Goal: Task Accomplishment & Management: Manage account settings

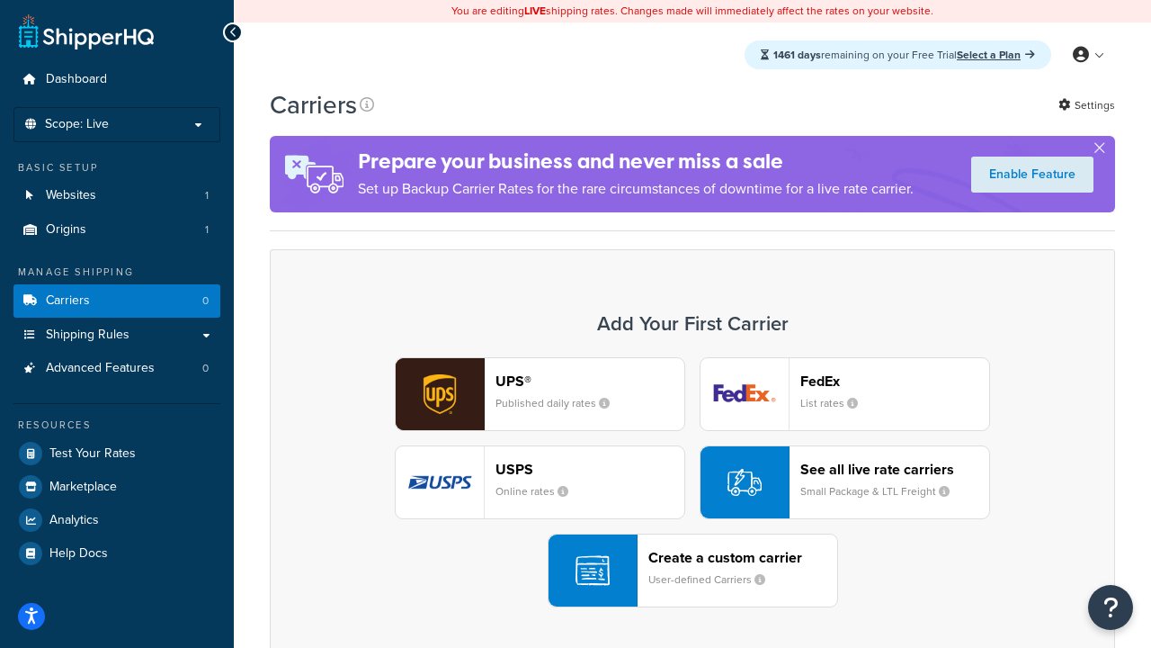
click at [693, 482] on div "UPS® Published daily rates FedEx List rates USPS Online rates See all live rate…" at bounding box center [693, 482] width 808 height 250
click at [895, 380] on header "FedEx" at bounding box center [895, 380] width 189 height 17
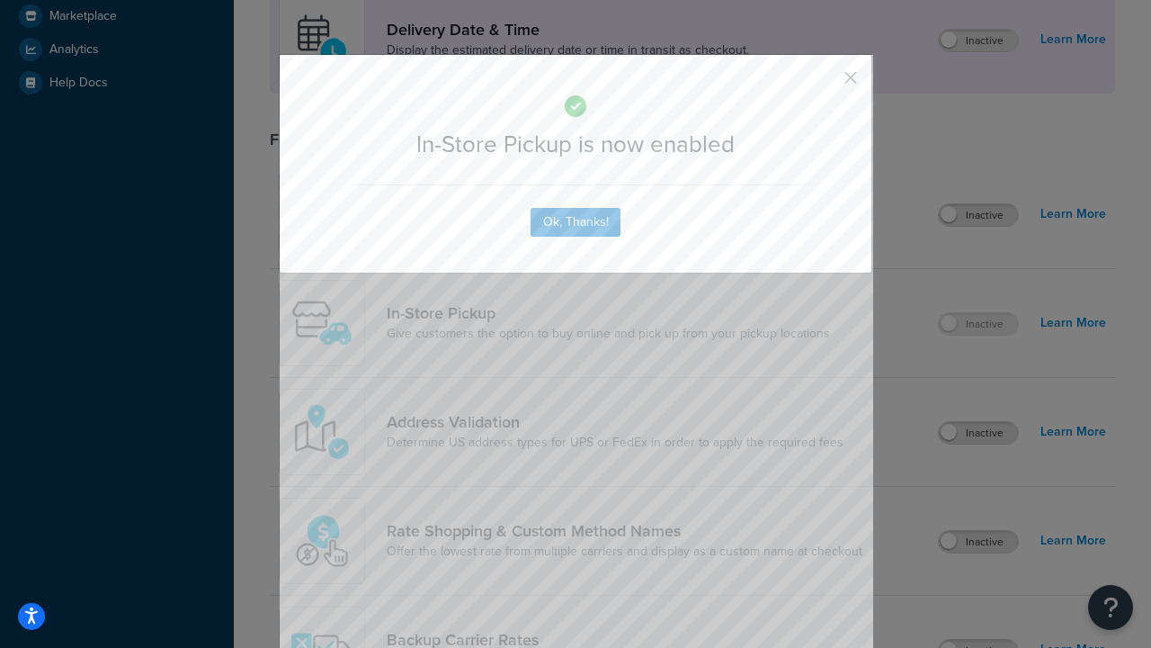
click at [824, 84] on button "button" at bounding box center [824, 84] width 4 height 4
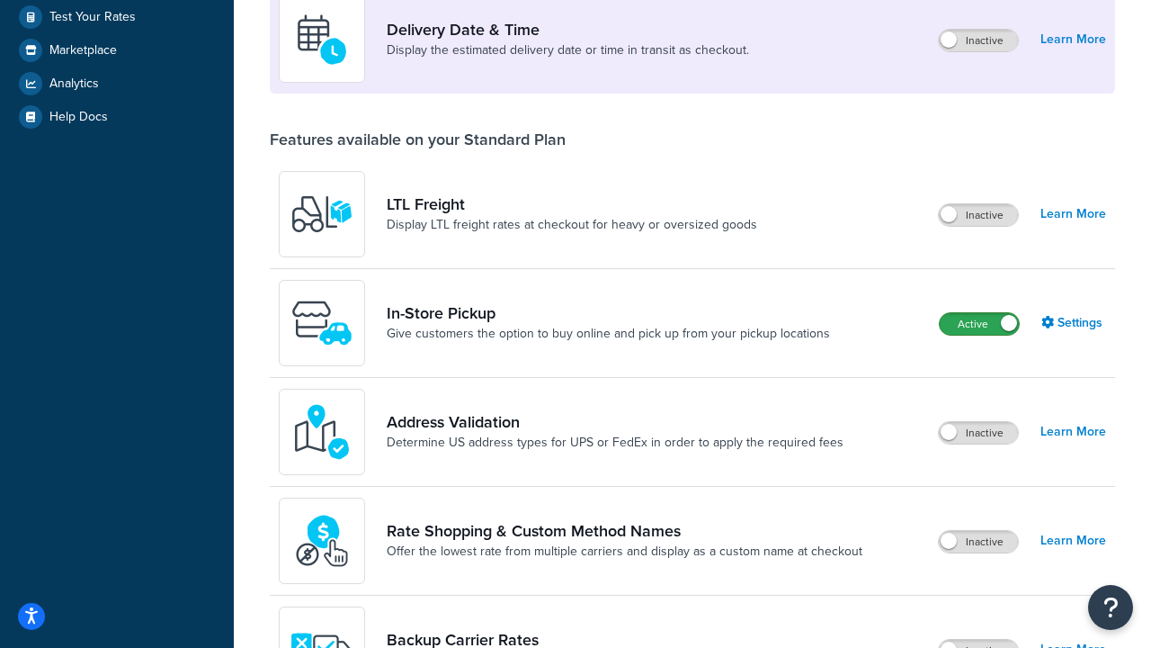
click at [980, 324] on label "Active" at bounding box center [979, 324] width 79 height 22
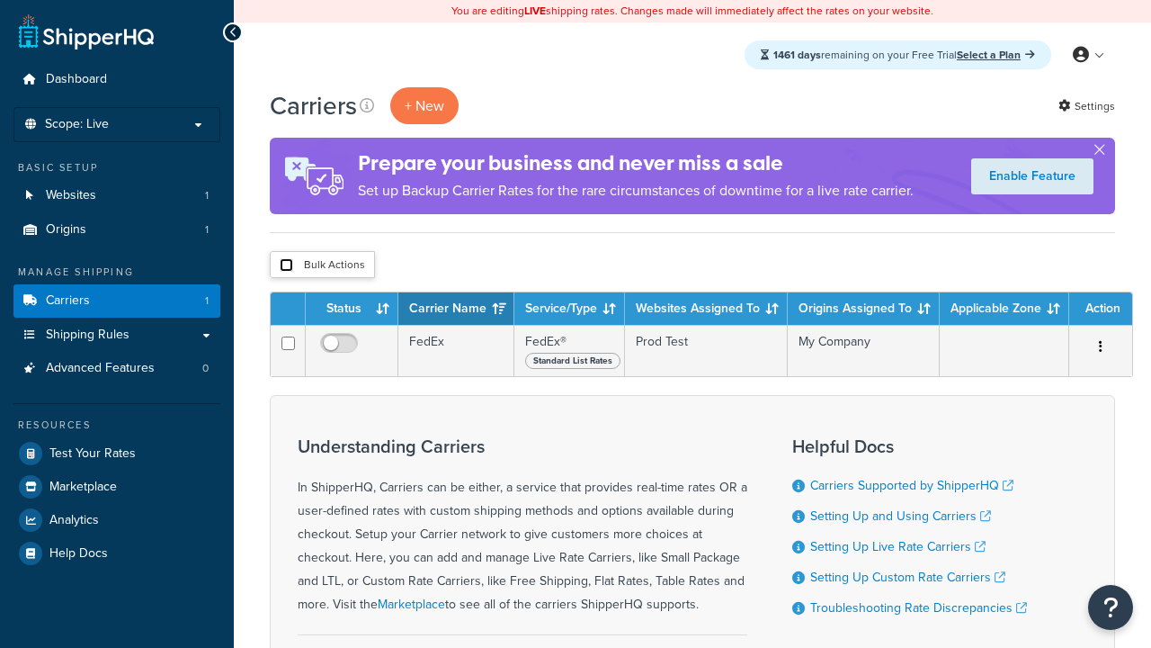
click at [286, 265] on input "checkbox" at bounding box center [286, 264] width 13 height 13
checkbox input "true"
click at [0, 0] on button "Delete" at bounding box center [0, 0] width 0 height 0
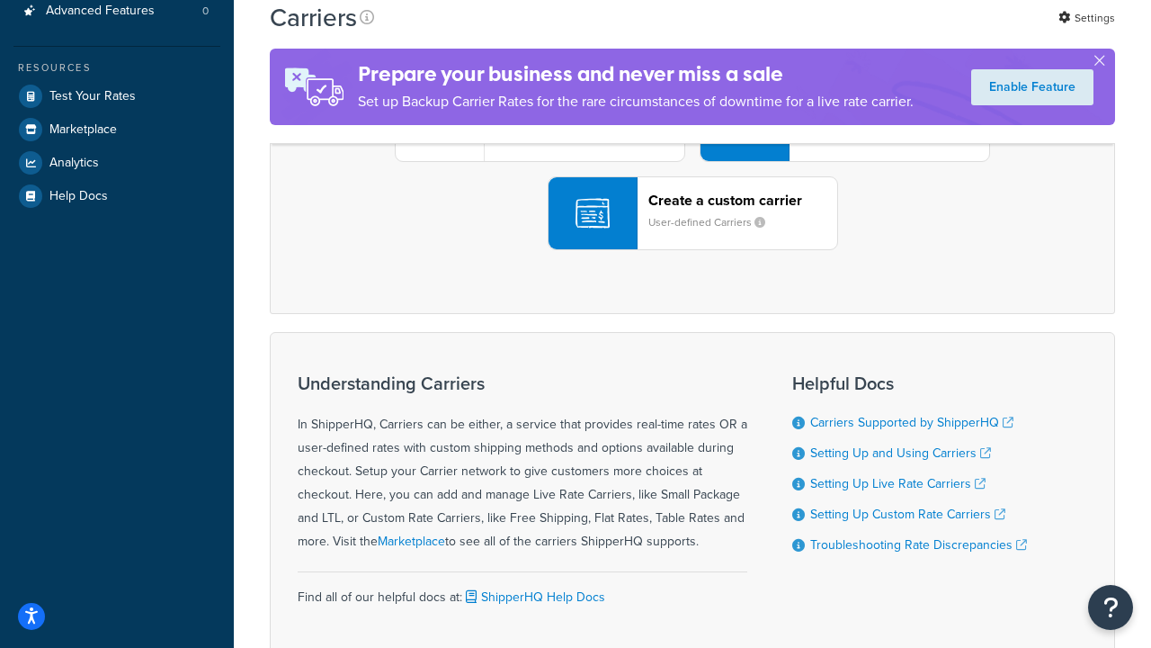
click at [693, 250] on div "UPS® Published daily rates FedEx List rates USPS Online rates See all live rate…" at bounding box center [693, 125] width 808 height 250
click at [693, 235] on div "Create a custom carrier User-defined Carriers" at bounding box center [743, 213] width 189 height 43
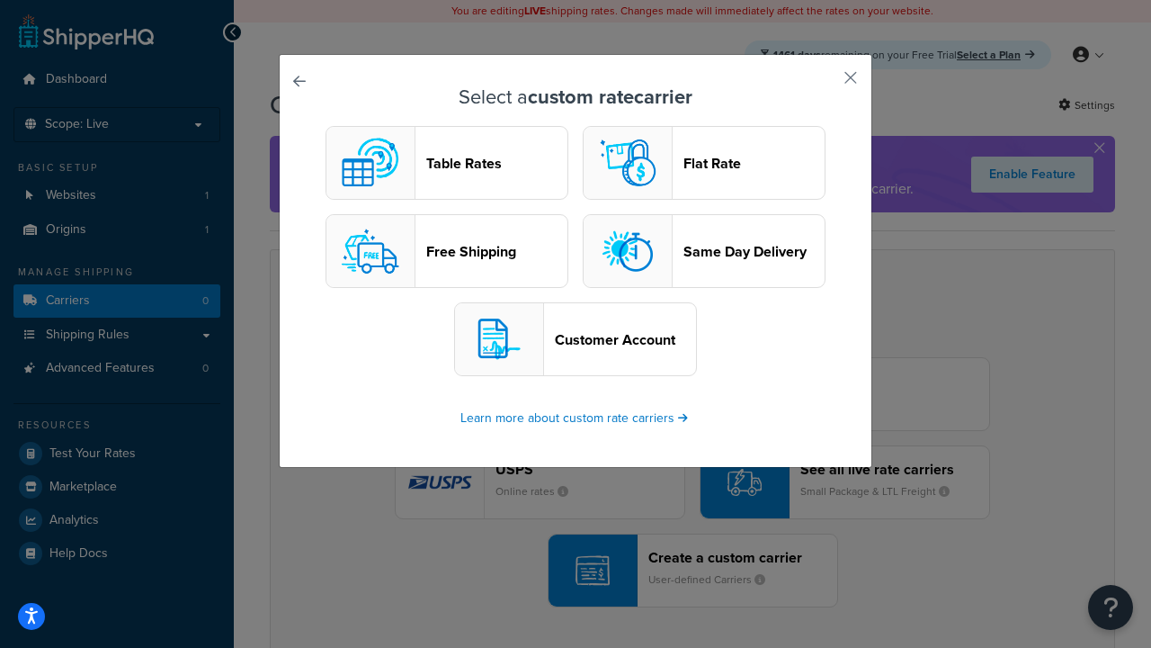
click at [447, 163] on header "Table Rates" at bounding box center [496, 163] width 141 height 17
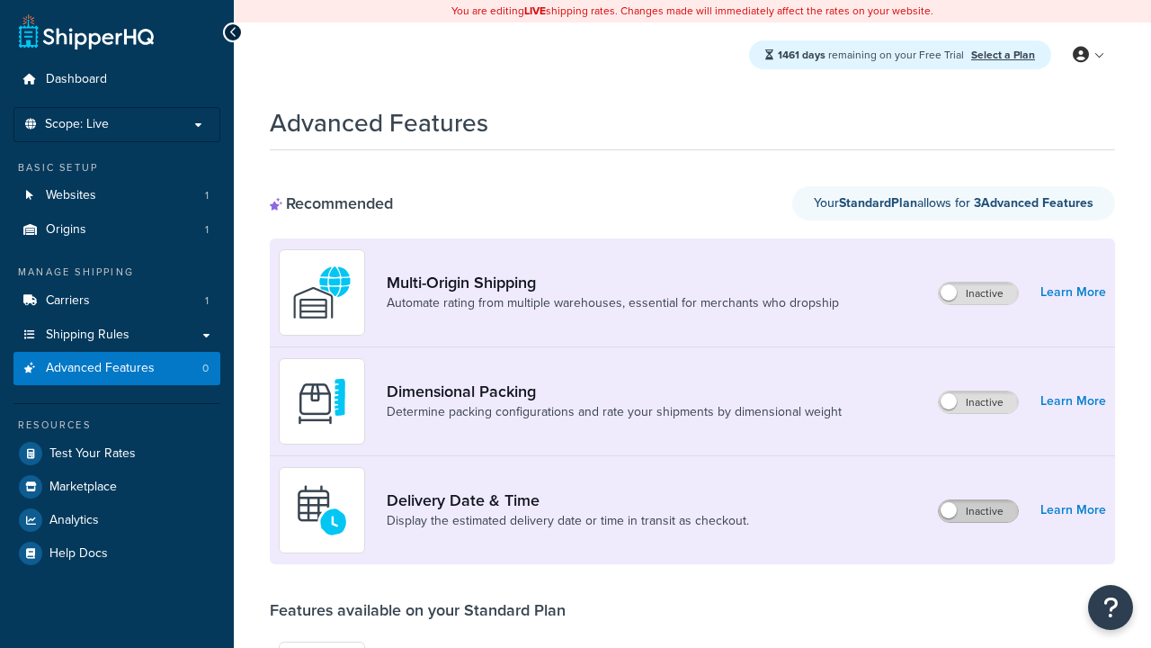
click at [979, 511] on label "Inactive" at bounding box center [978, 511] width 79 height 22
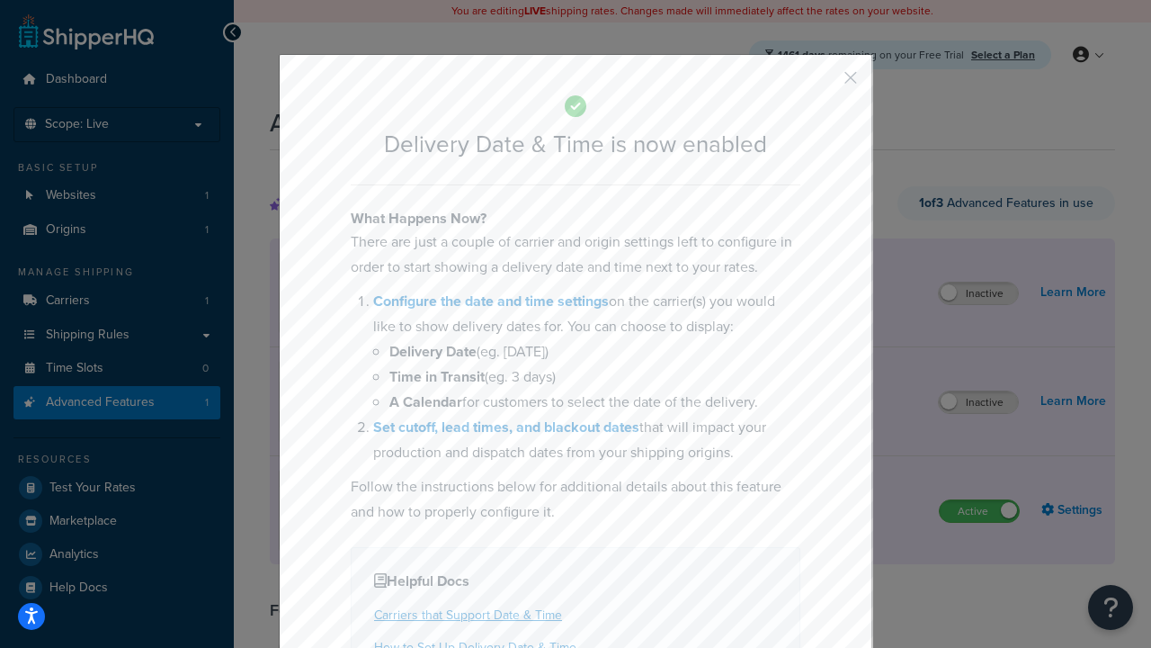
click at [824, 84] on button "button" at bounding box center [824, 84] width 4 height 4
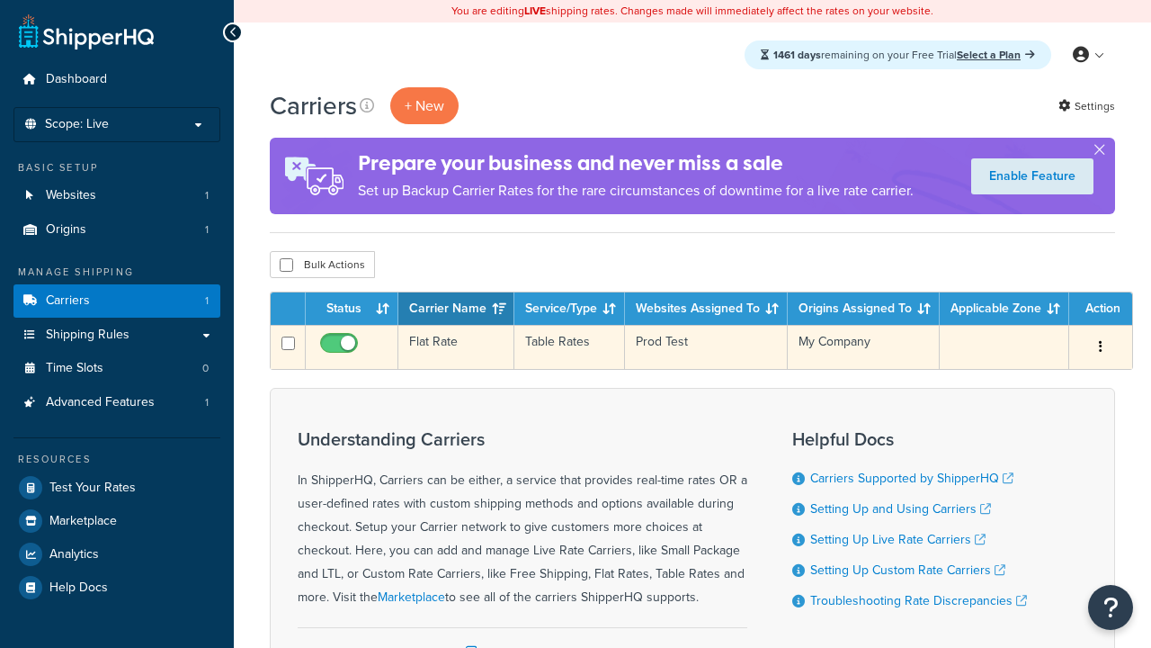
click at [456, 347] on td "Flat Rate" at bounding box center [456, 347] width 116 height 44
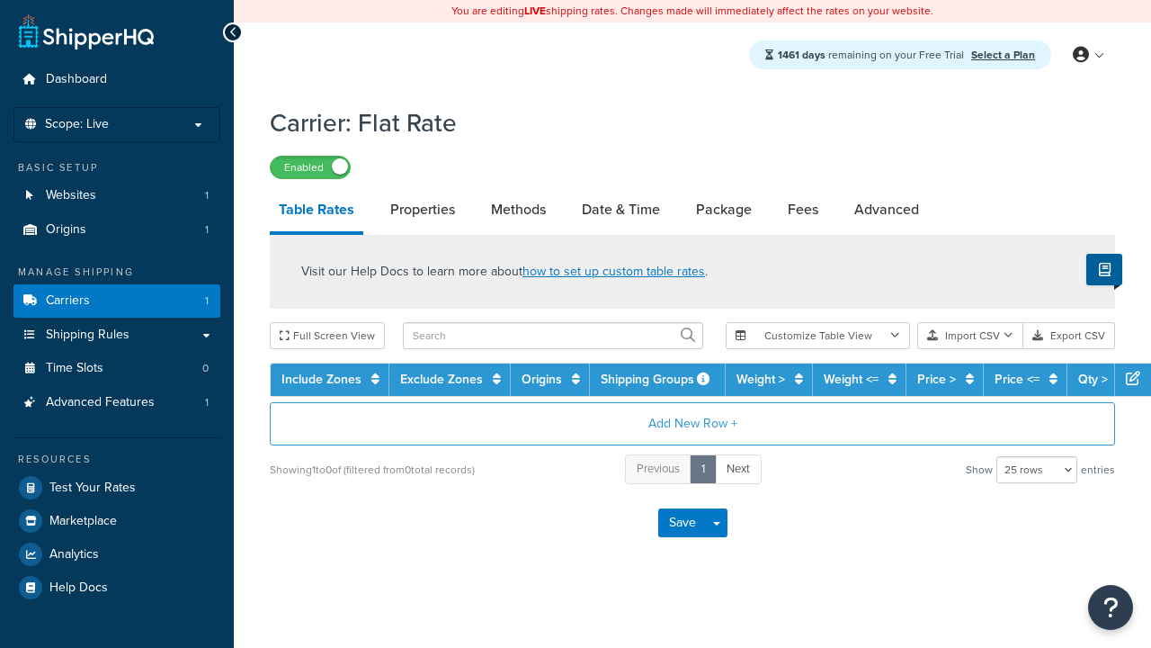
select select "25"
click at [621, 210] on link "Date & Time" at bounding box center [621, 209] width 96 height 43
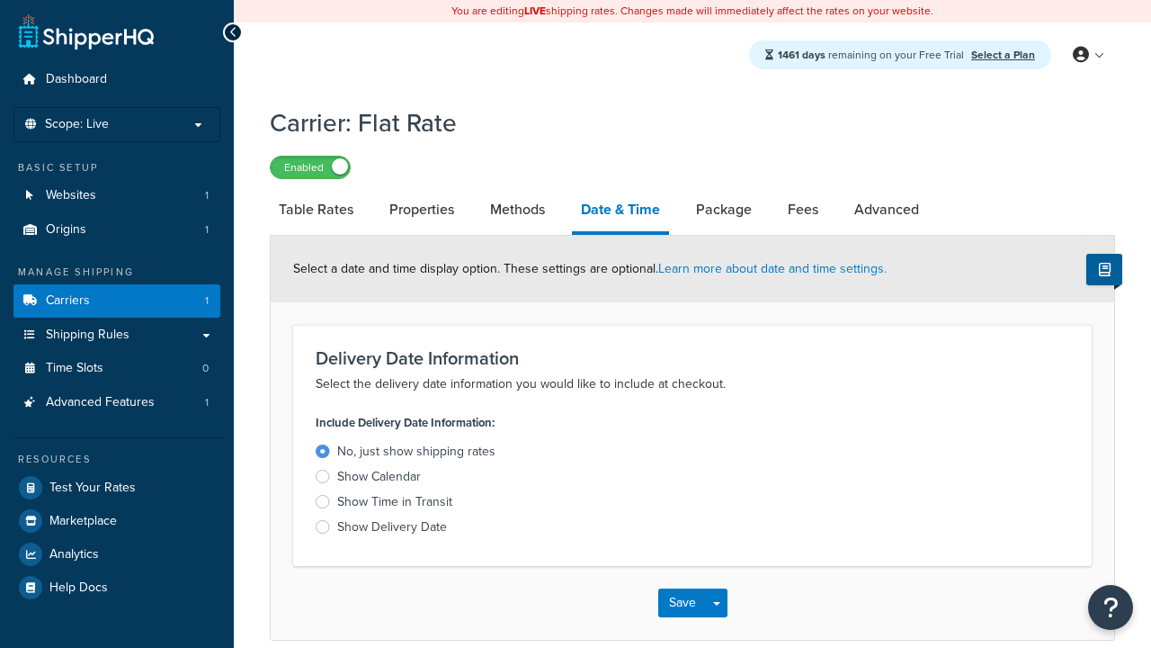
click at [379, 479] on div "Show Calendar" at bounding box center [379, 477] width 84 height 18
click at [0, 0] on input "Show Calendar" at bounding box center [0, 0] width 0 height 0
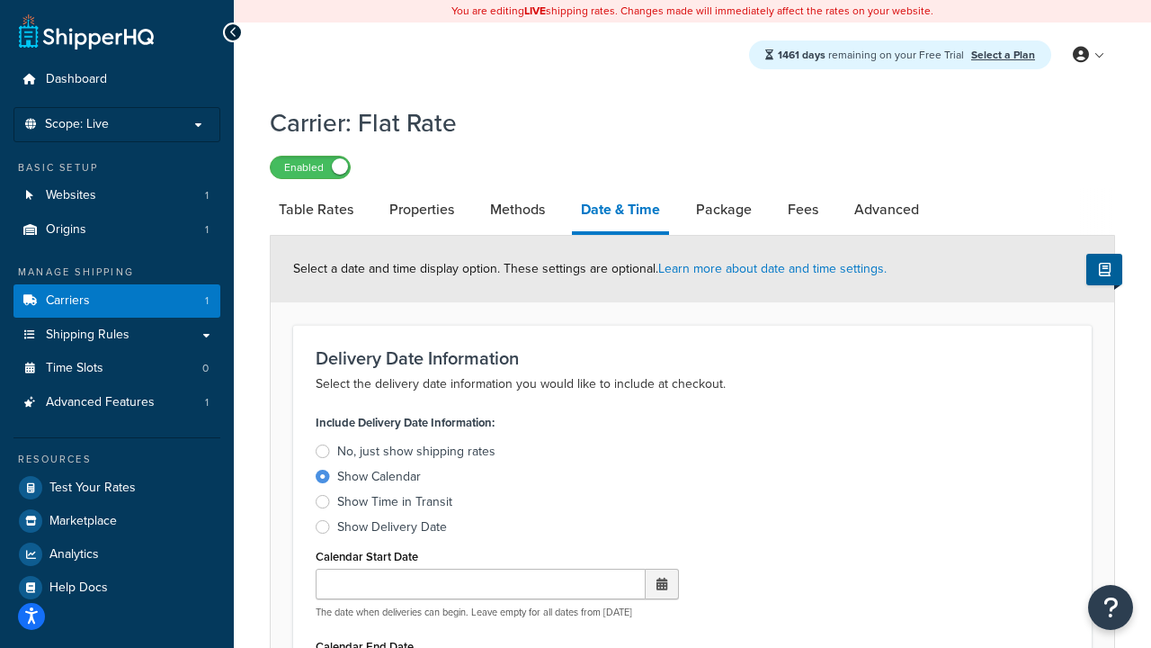
click at [379, 479] on div "Show Calendar" at bounding box center [379, 477] width 84 height 18
click at [0, 0] on input "Show Calendar" at bounding box center [0, 0] width 0 height 0
type input "07/29/2025"
type input "07/29/2026"
type input "30"
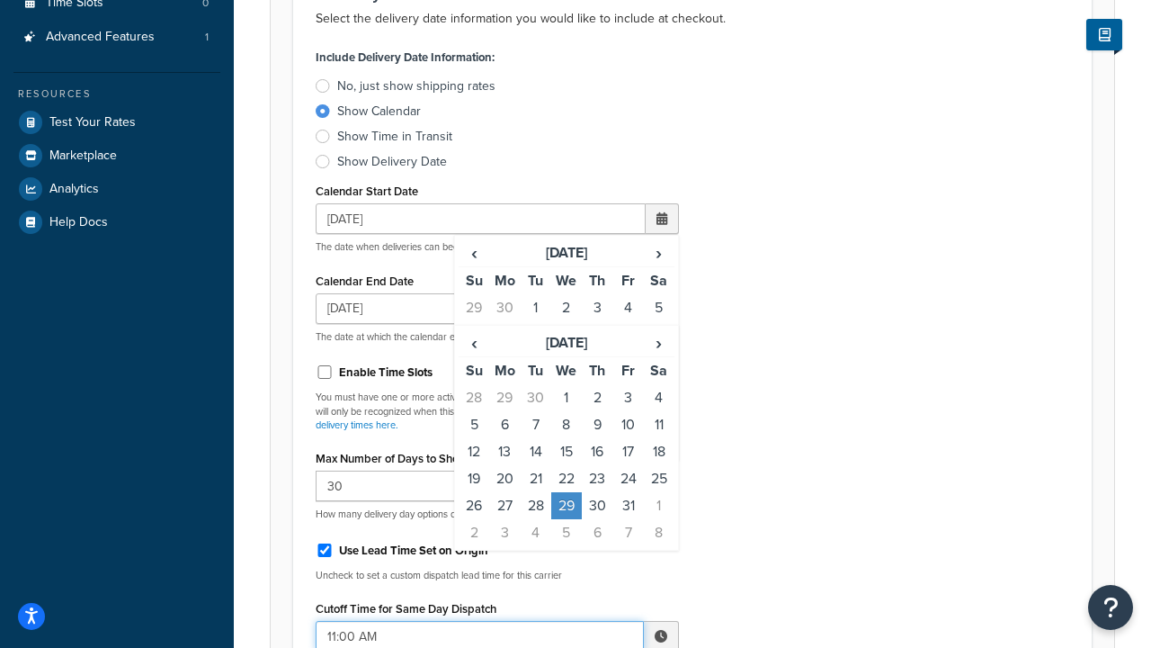
type input "11:00 AM"
type input "5"
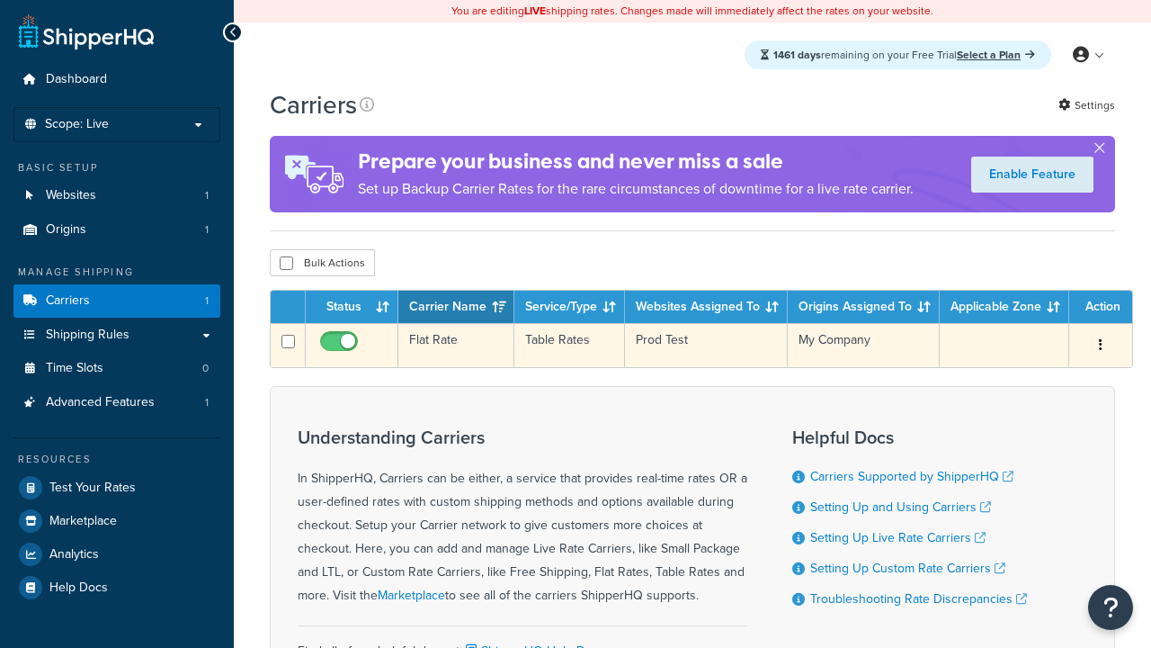
click at [456, 345] on td "Flat Rate" at bounding box center [456, 345] width 116 height 44
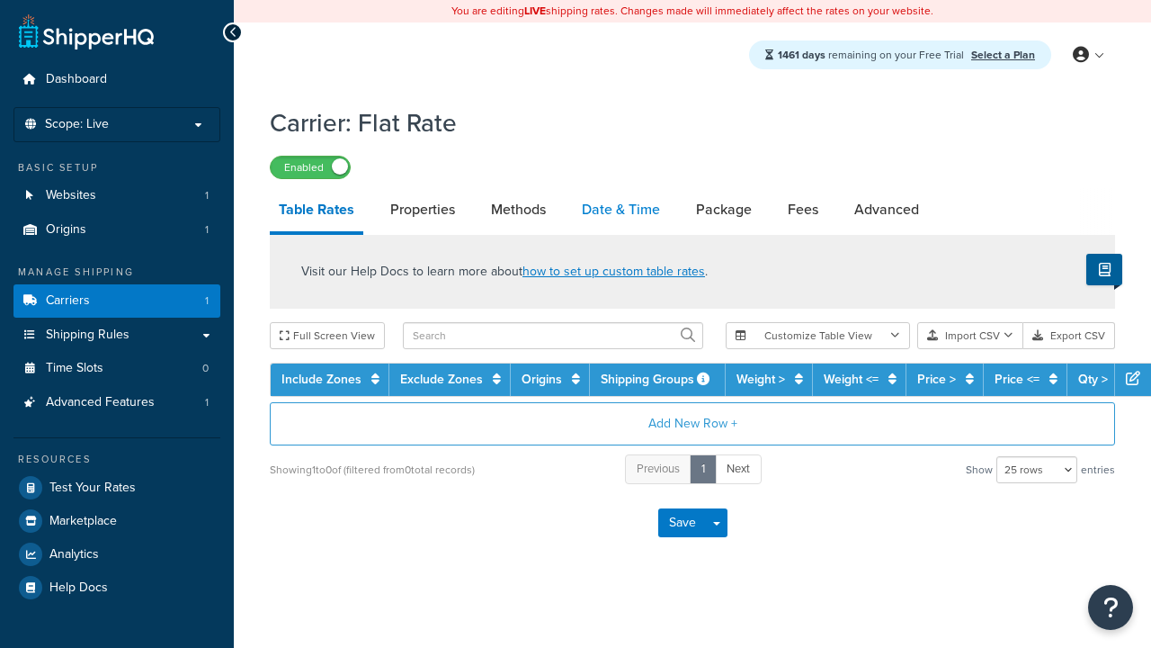
click at [621, 210] on link "Date & Time" at bounding box center [621, 209] width 96 height 43
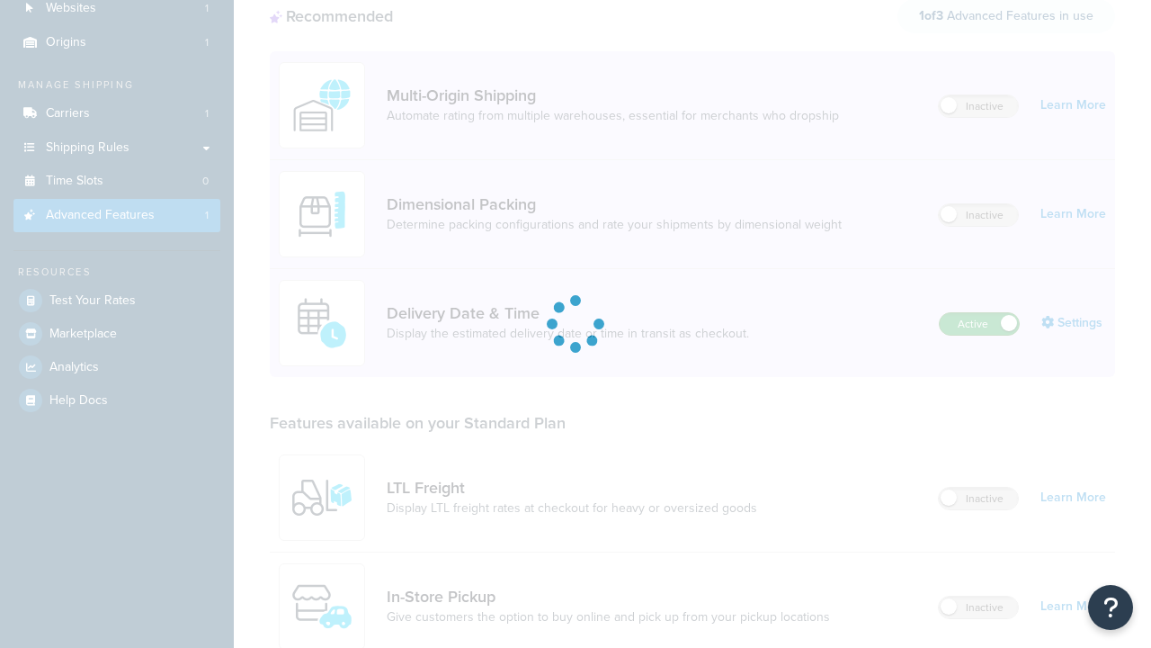
click at [980, 313] on label "Active" at bounding box center [979, 324] width 79 height 22
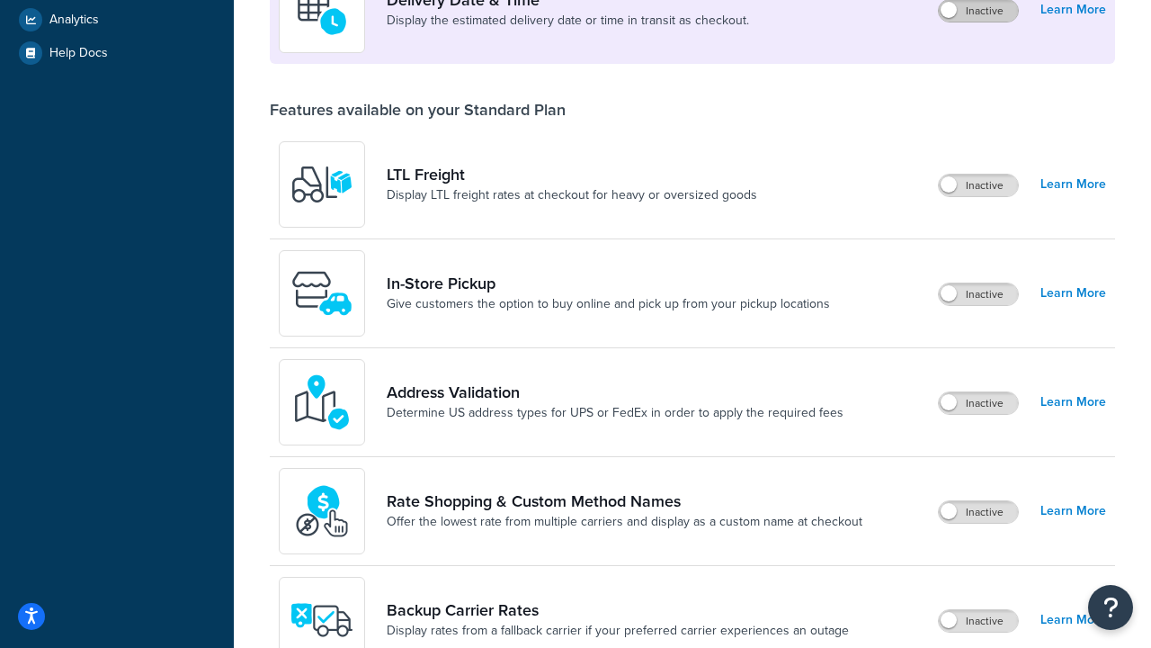
scroll to position [466, 0]
